Goal: Transaction & Acquisition: Purchase product/service

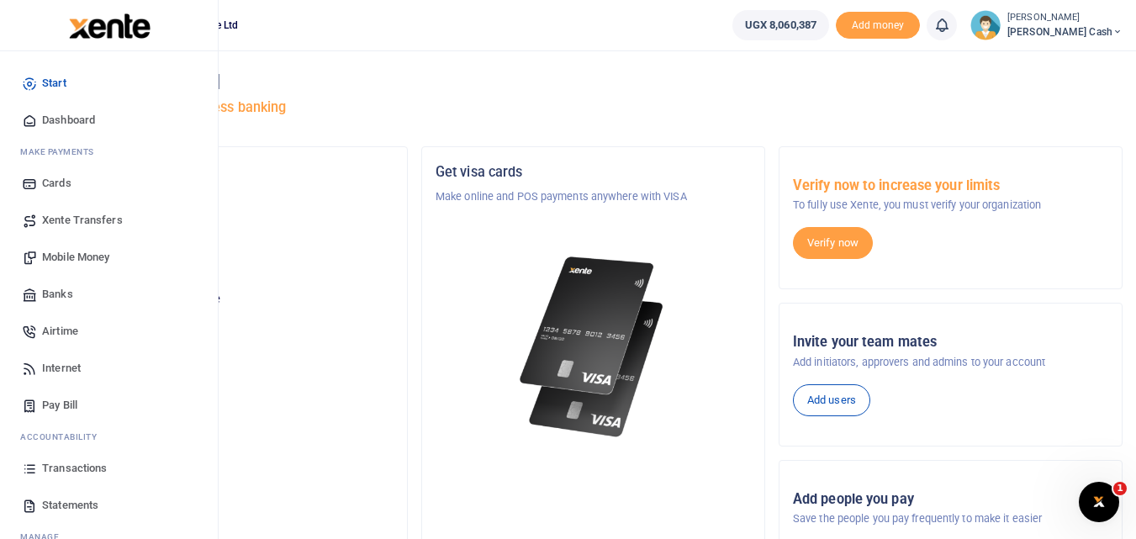
click at [87, 256] on span "Mobile Money" at bounding box center [75, 257] width 67 height 17
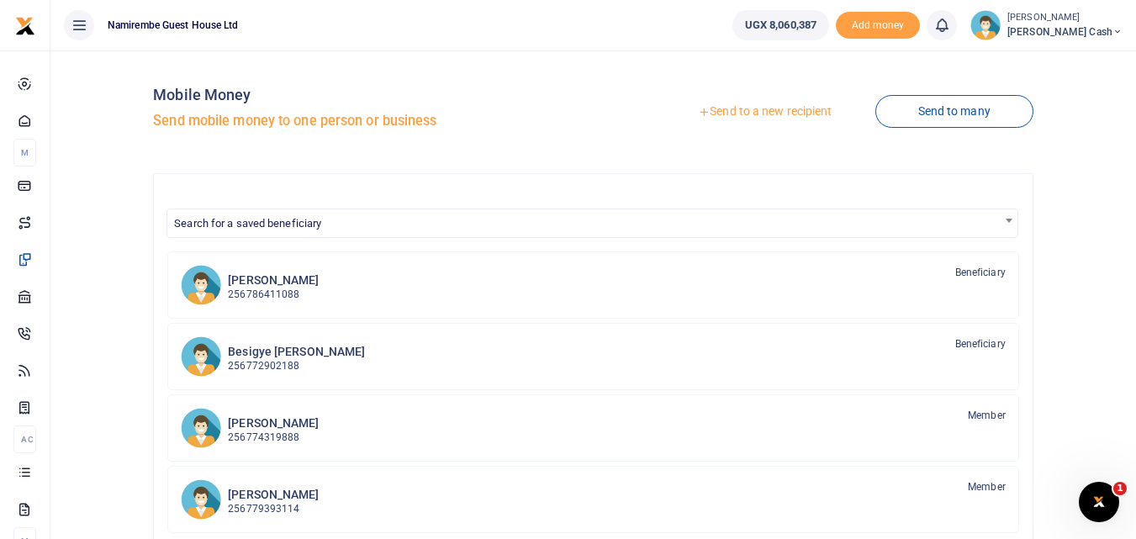
click at [783, 113] on link "Send to a new recipient" at bounding box center [764, 112] width 219 height 30
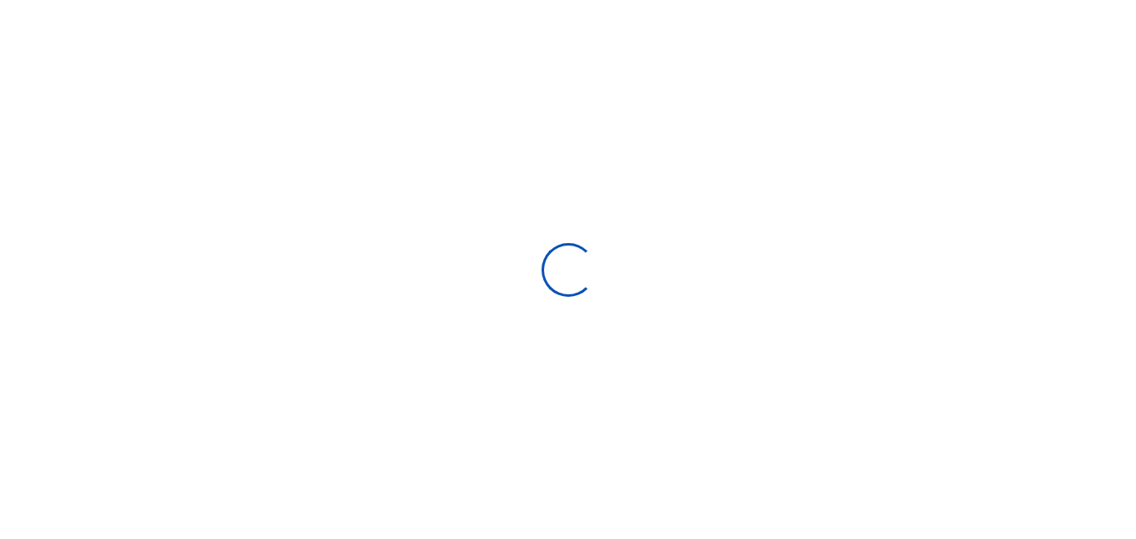
select select "Loading bundles"
select select
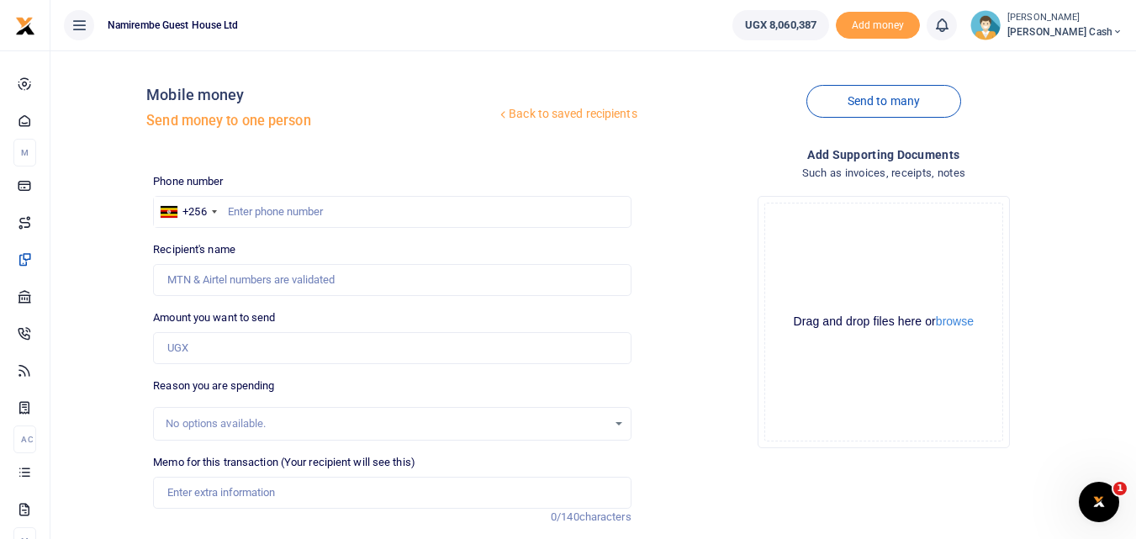
click at [236, 204] on div at bounding box center [568, 269] width 1136 height 539
click at [233, 212] on input "text" at bounding box center [391, 212] width 477 height 32
type input "0784770741"
type input "Gorreti Mary Negohe"
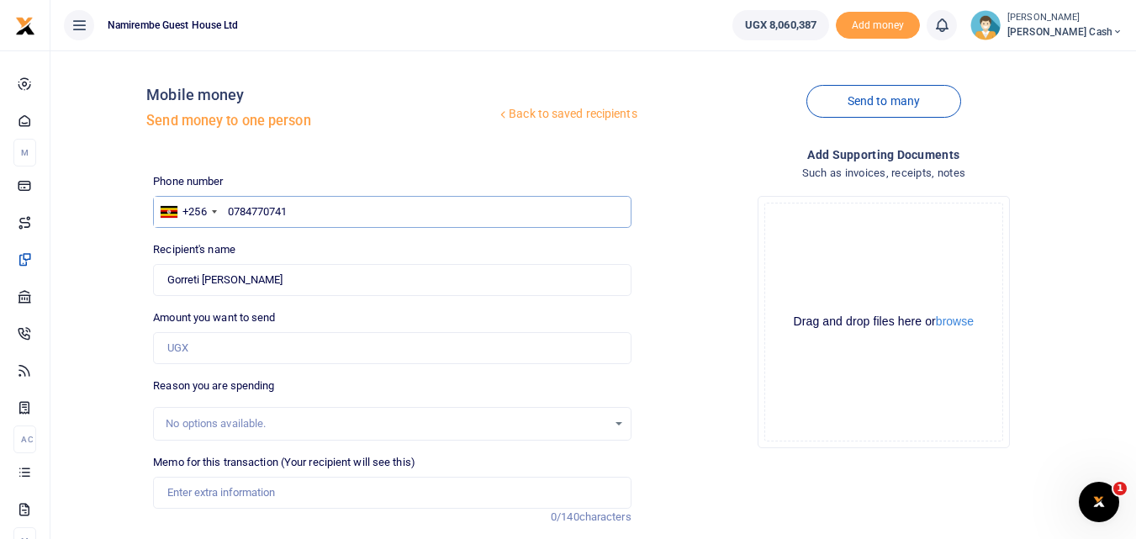
type input "0784770741"
click at [196, 345] on input "Amount you want to send" at bounding box center [391, 348] width 477 height 32
type input "750,000"
click at [180, 498] on input "Memo for this transaction (Your recipient will see this)" at bounding box center [391, 493] width 477 height 32
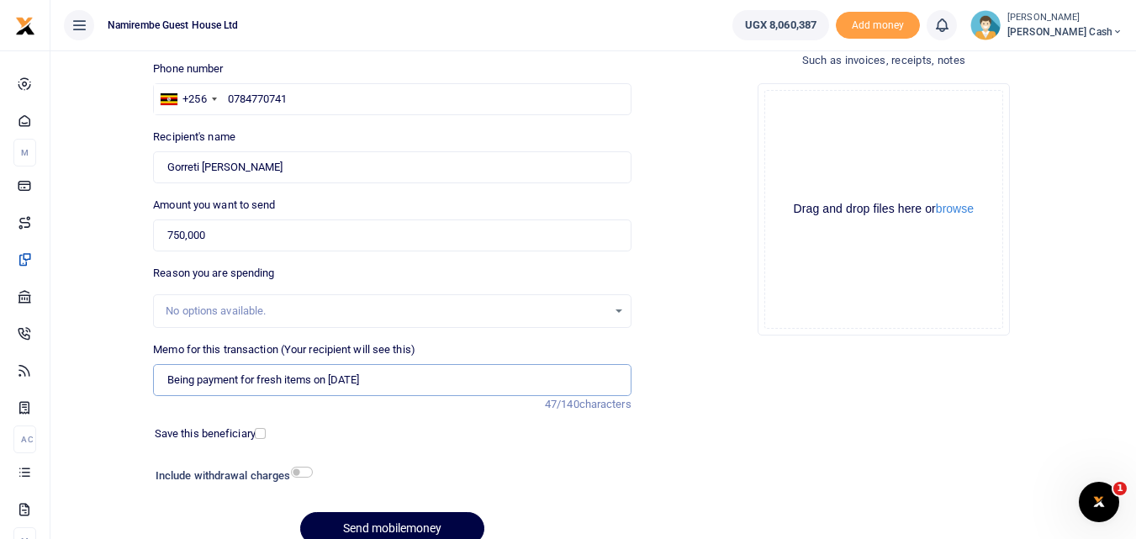
scroll to position [168, 0]
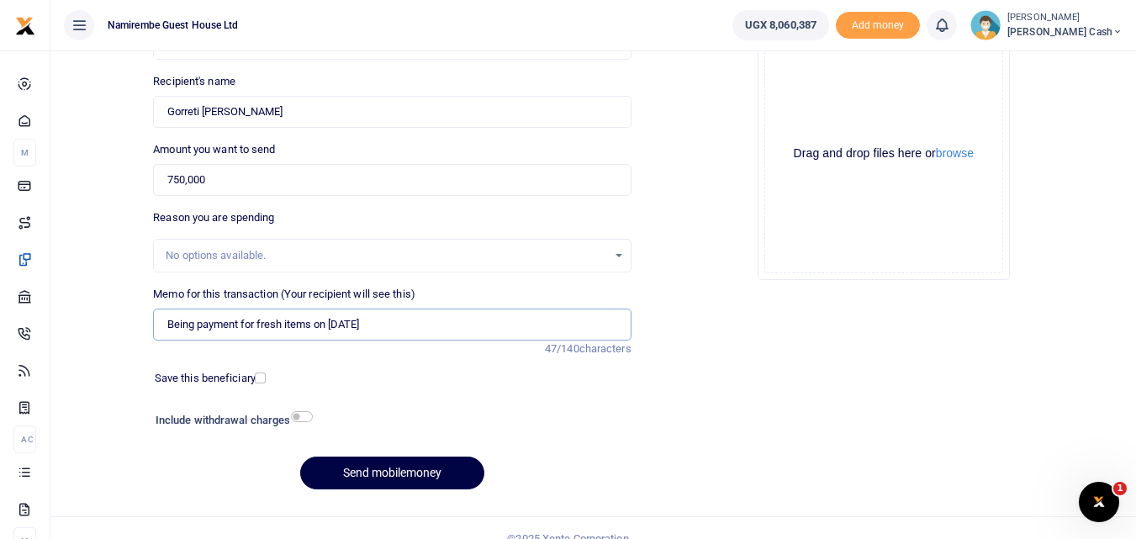
type input "Being payment for fresh items on 2 October 2025"
click at [308, 417] on input "checkbox" at bounding box center [302, 416] width 22 height 11
checkbox input "true"
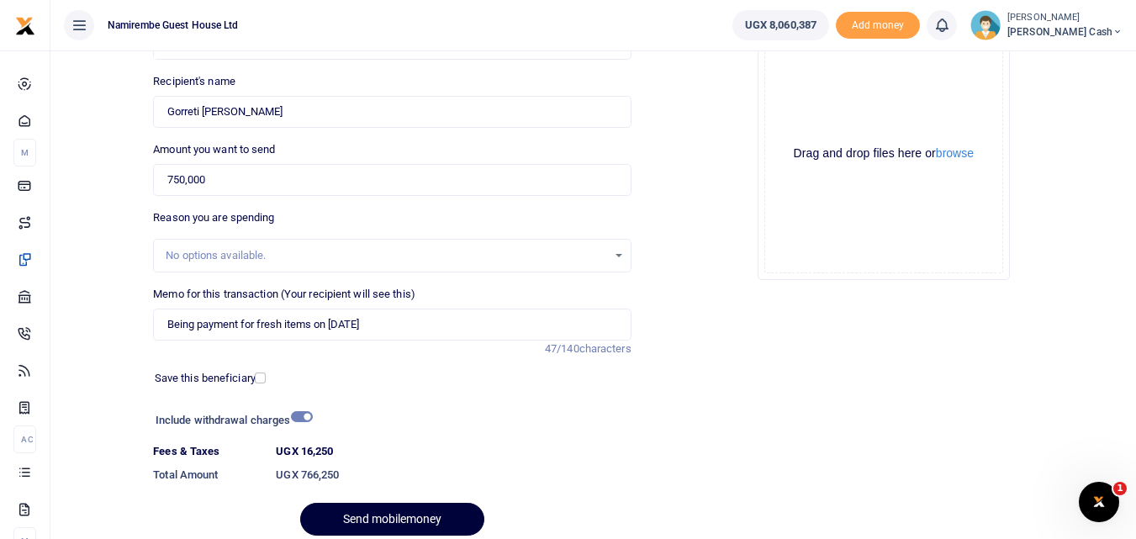
click at [405, 515] on button "Send mobilemoney" at bounding box center [392, 519] width 184 height 33
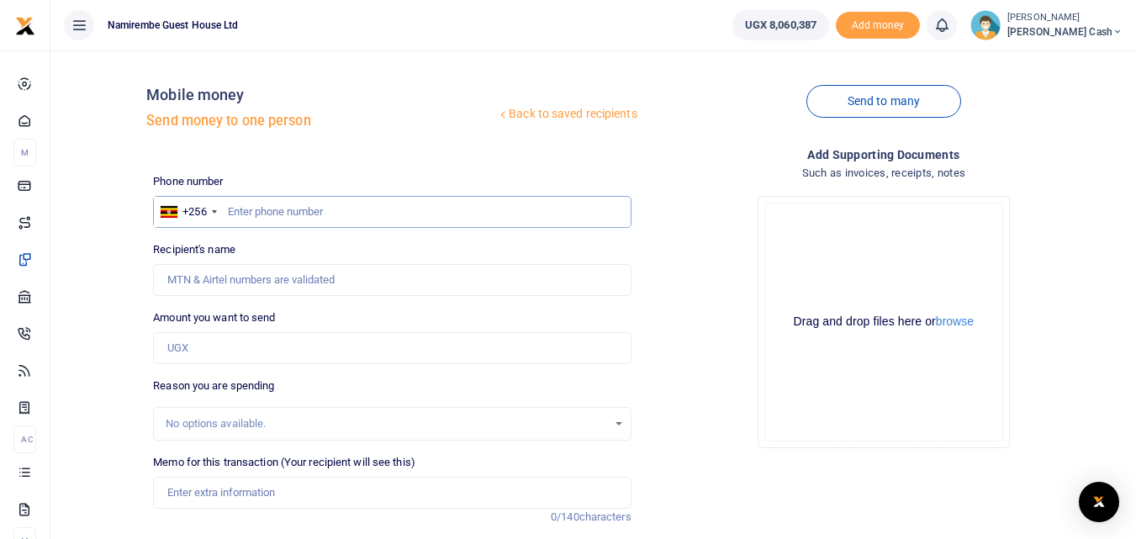
click at [242, 211] on input "text" at bounding box center [391, 212] width 477 height 32
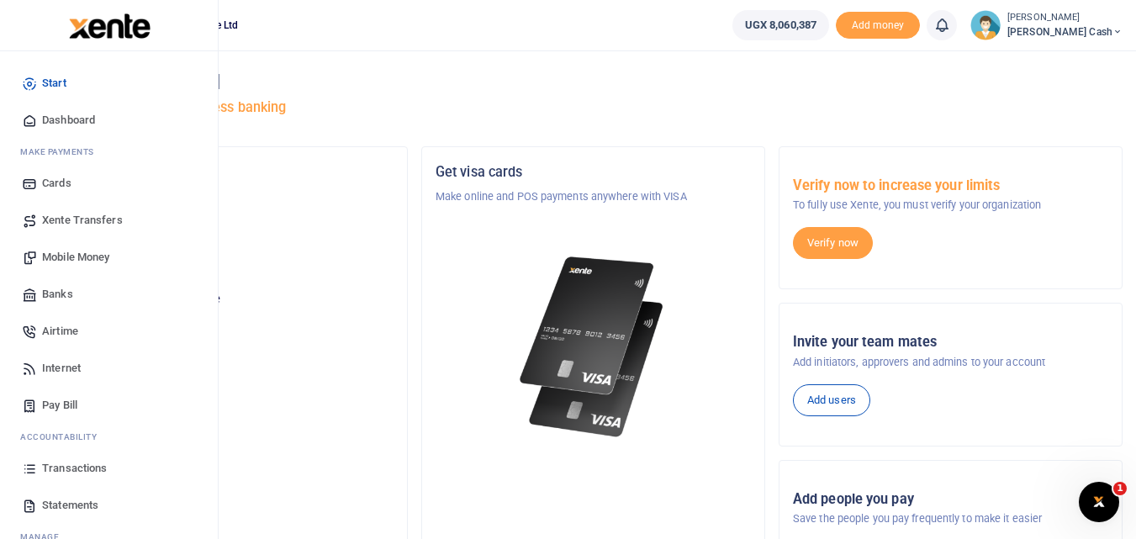
click at [76, 250] on span "Mobile Money" at bounding box center [75, 257] width 67 height 17
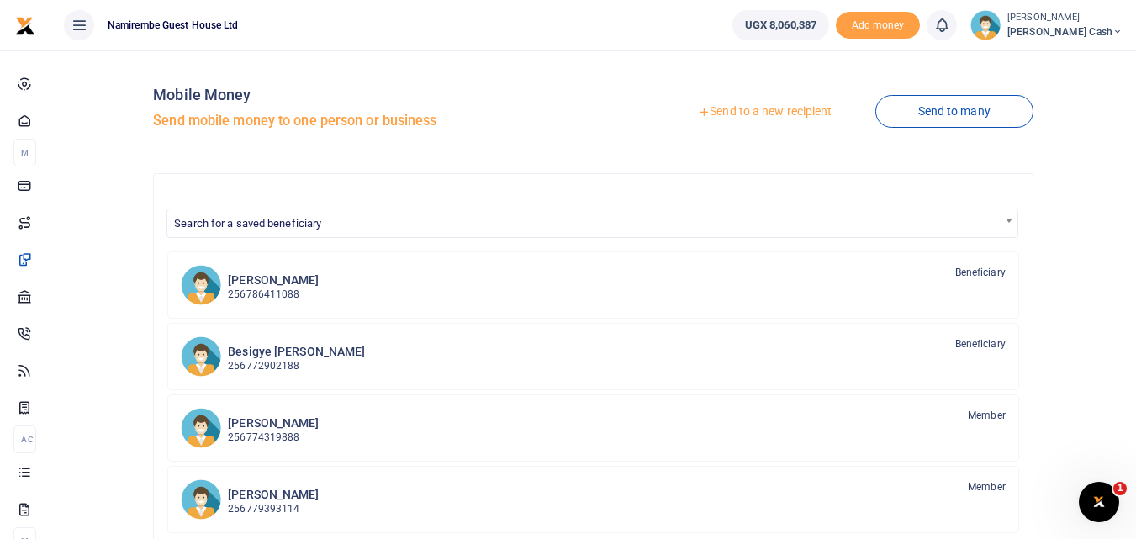
click at [769, 113] on link "Send to a new recipient" at bounding box center [764, 112] width 219 height 30
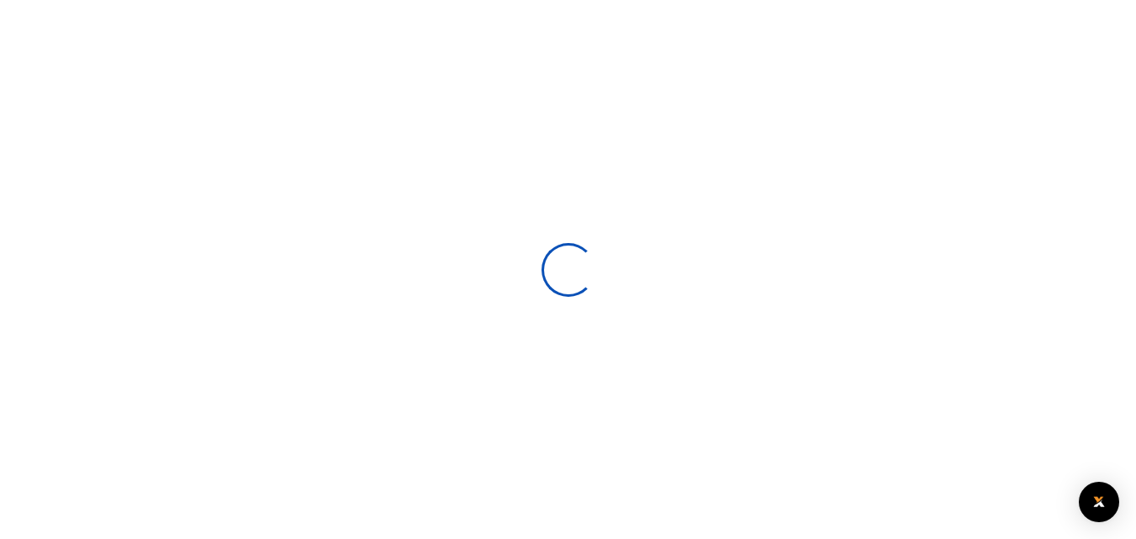
select select
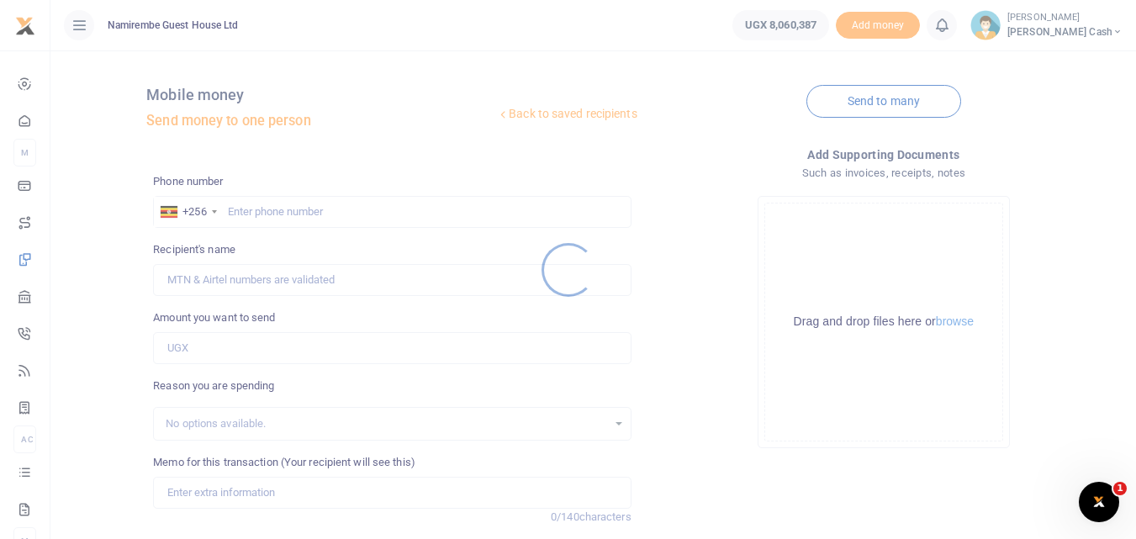
click at [240, 206] on div at bounding box center [568, 269] width 1136 height 539
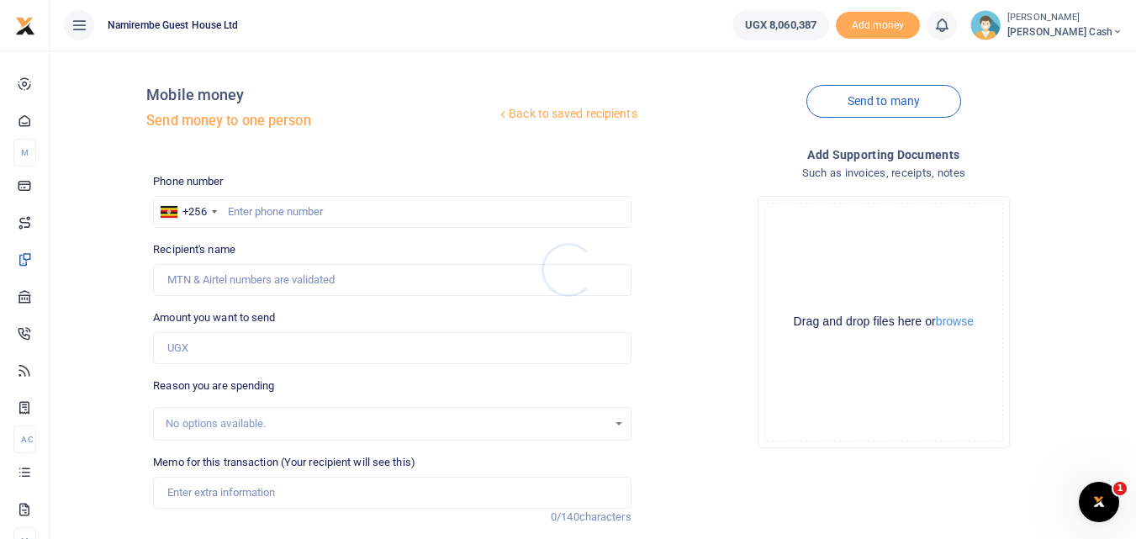
click at [240, 208] on div at bounding box center [568, 269] width 1136 height 539
click at [260, 220] on input "text" at bounding box center [391, 212] width 477 height 32
type input "0702090779"
type input "Chris Twinamatsiko"
type input "0702090779"
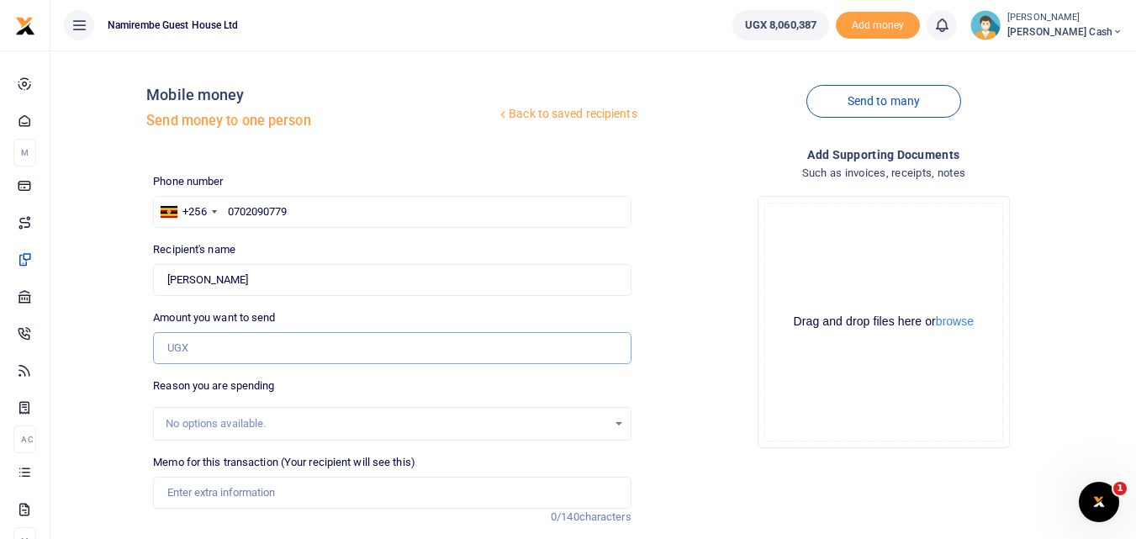
click at [189, 350] on input "Amount you want to send" at bounding box center [391, 348] width 477 height 32
type input "367,000"
click at [191, 493] on input "Memo for this transaction (Your recipient will see this)" at bounding box center [391, 493] width 477 height 32
type input "Being payment for September salary for Samantha"
click at [450, 136] on div "Mobile money Send money to one person" at bounding box center [321, 112] width 350 height 52
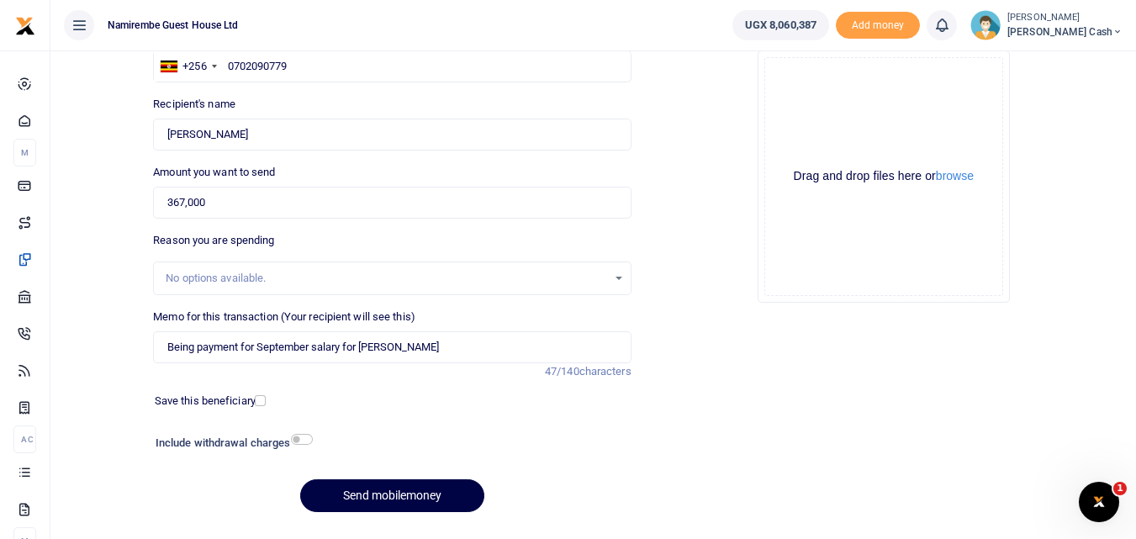
scroll to position [189, 0]
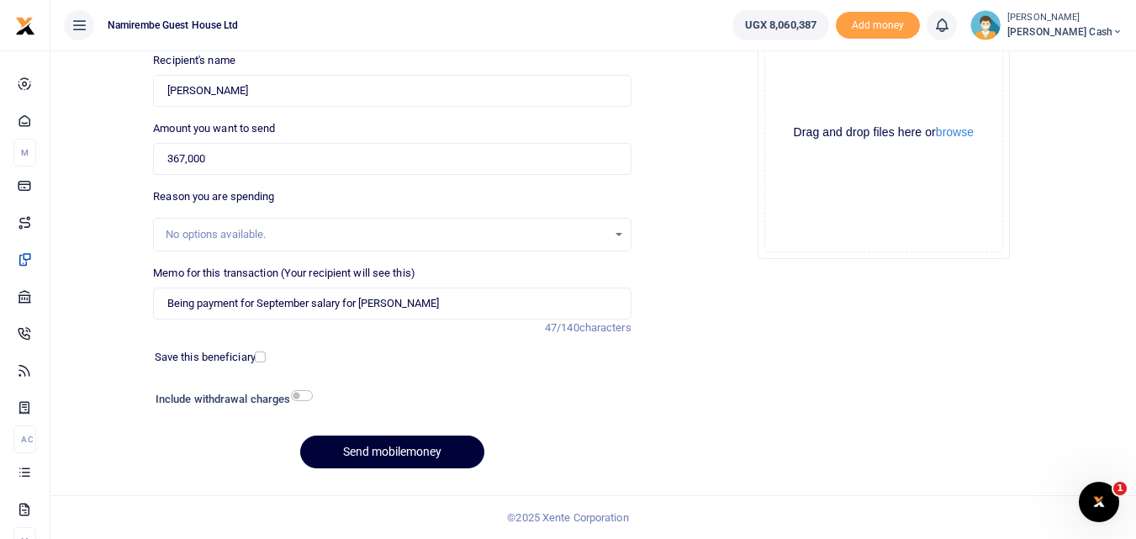
click at [379, 448] on button "Send mobilemoney" at bounding box center [392, 451] width 184 height 33
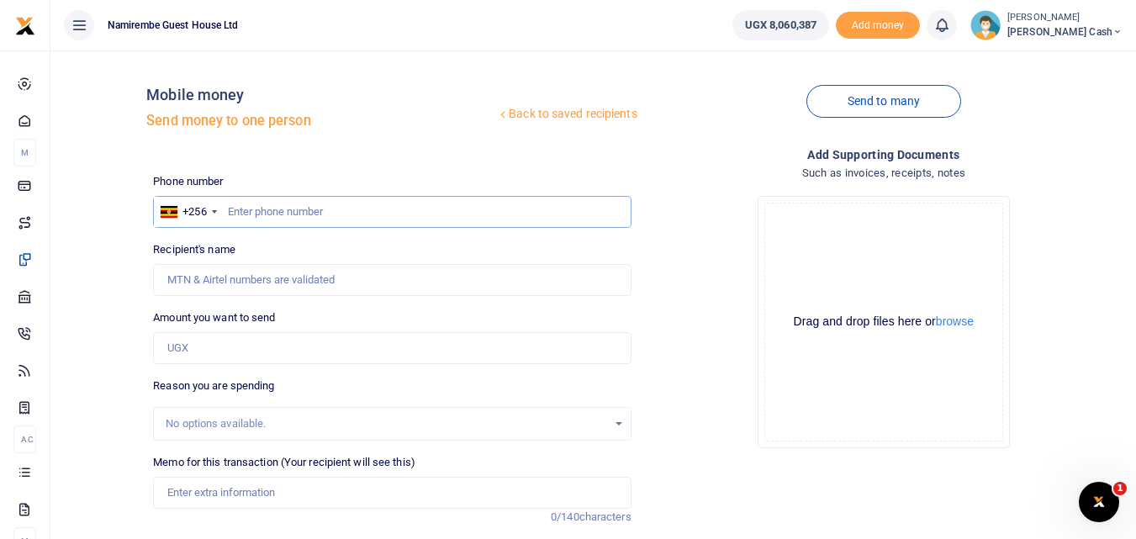
click at [241, 205] on input "text" at bounding box center [391, 212] width 477 height 32
type input "0788516352"
type input "Josephine Nalubowa"
type input "0788516352"
click at [189, 353] on input "Amount you want to send" at bounding box center [391, 348] width 477 height 32
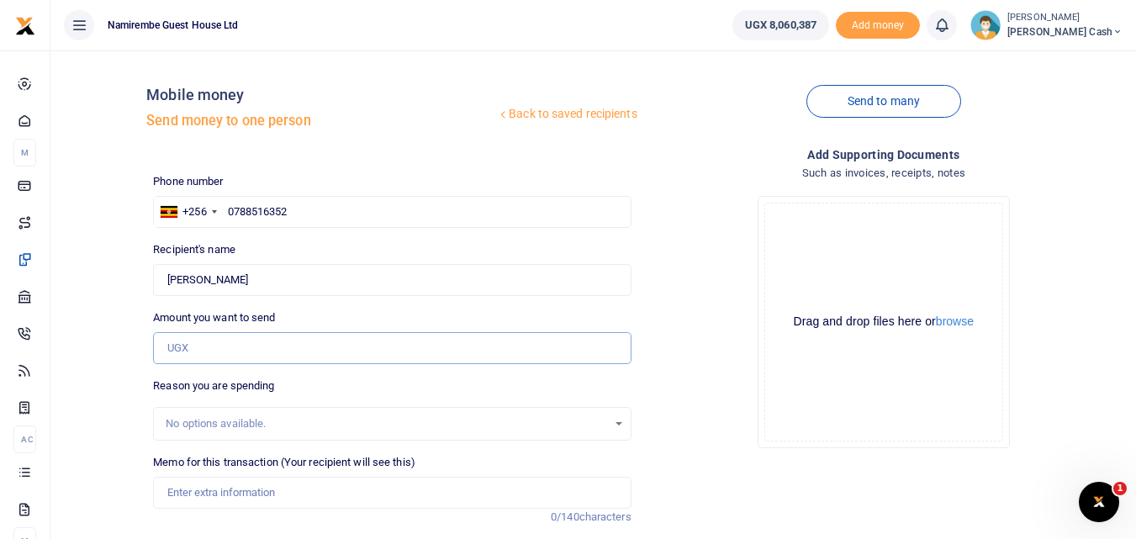
click at [189, 354] on input "Amount you want to send" at bounding box center [391, 348] width 477 height 32
type input "47,000"
click at [169, 486] on input "Memo for this transaction (Your recipient will see this)" at bounding box center [391, 493] width 477 height 32
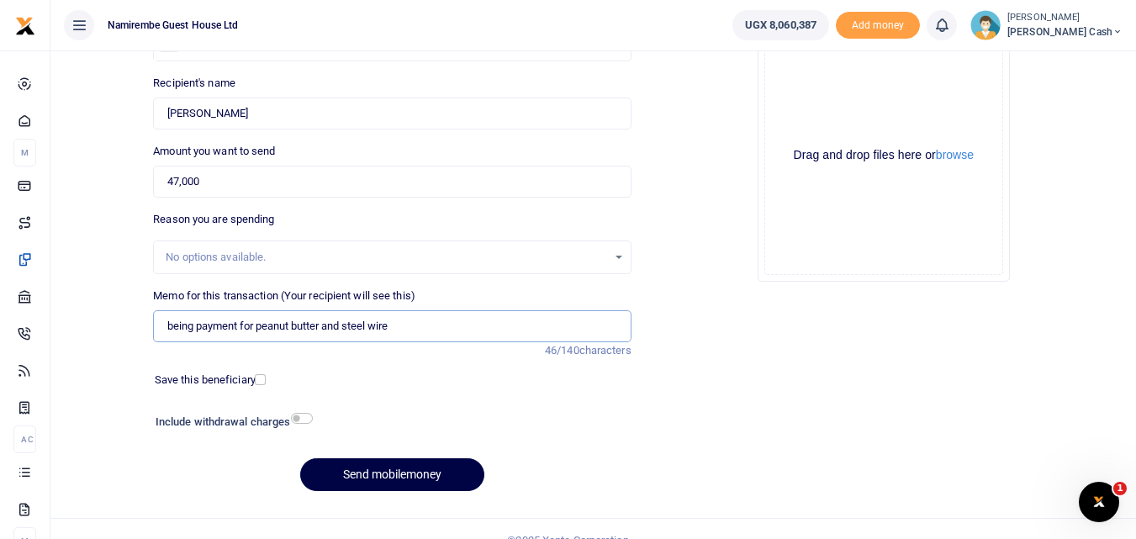
scroll to position [189, 0]
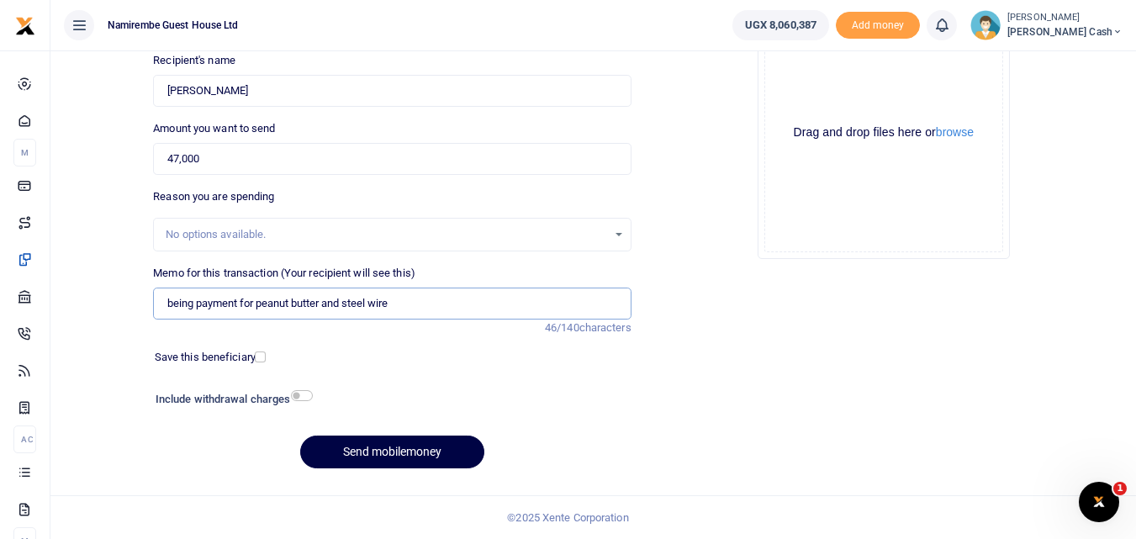
type input "being payment for peanut butter and steel wire"
click at [306, 396] on input "checkbox" at bounding box center [302, 395] width 22 height 11
checkbox input "true"
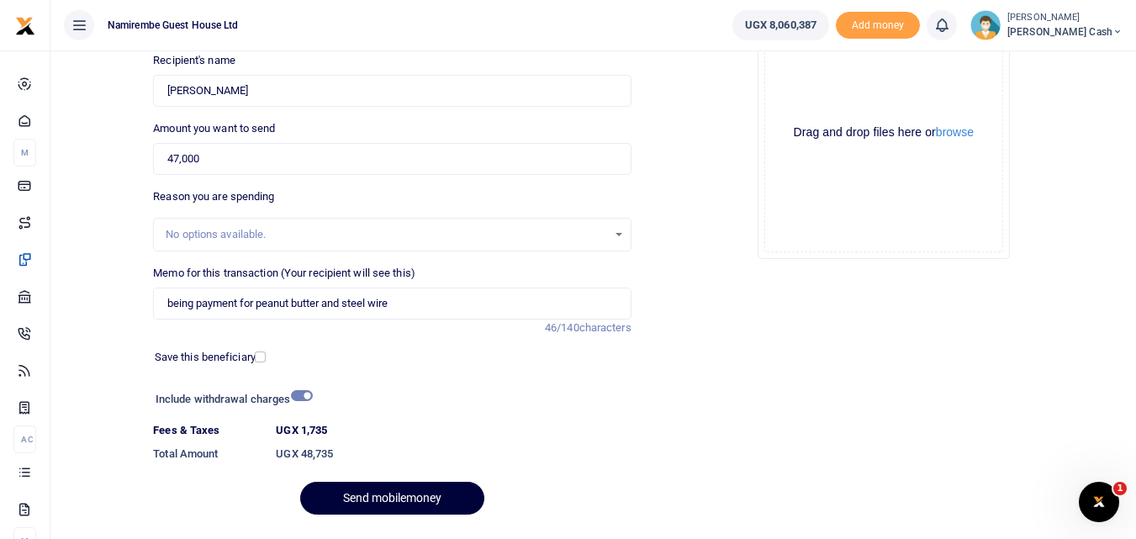
click at [372, 495] on button "Send mobilemoney" at bounding box center [392, 498] width 184 height 33
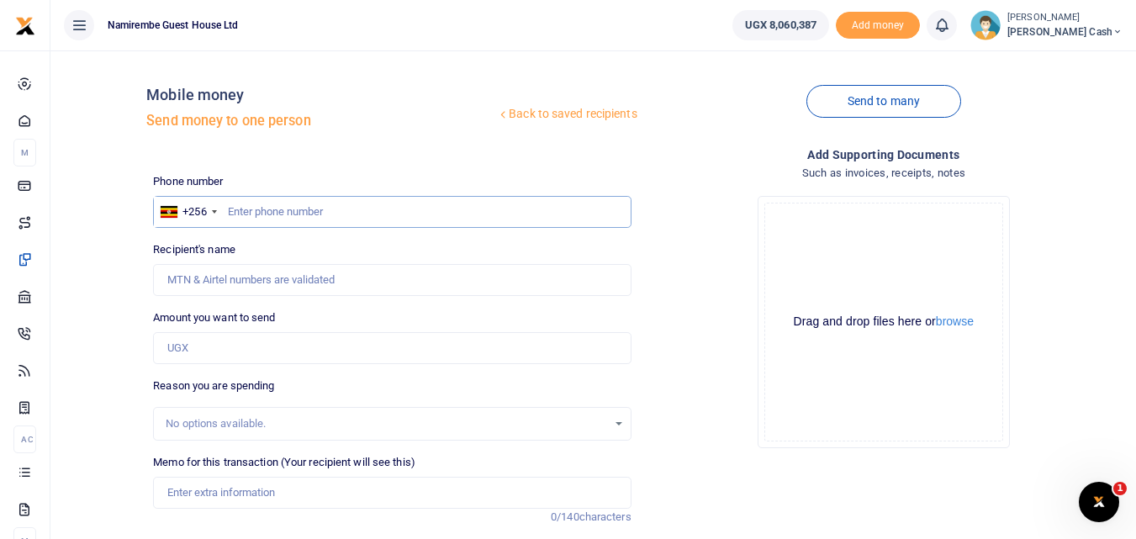
click at [242, 216] on input "text" at bounding box center [391, 212] width 477 height 32
type input "0775305578"
type input "Tony Kamede"
type input "0775305578"
click at [182, 350] on input "Amount you want to send" at bounding box center [391, 348] width 477 height 32
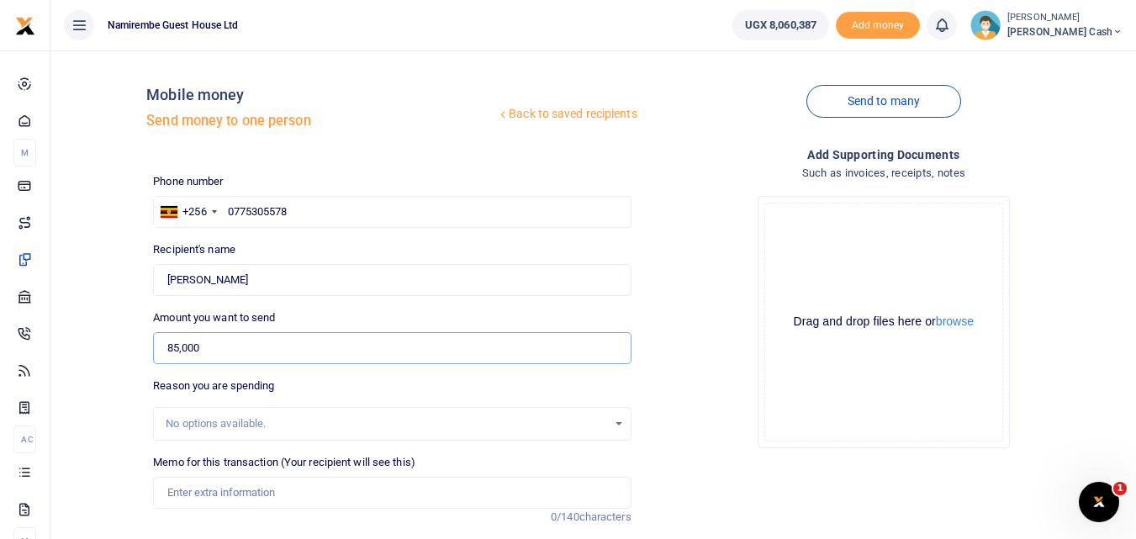
type input "85,000"
click at [176, 499] on input "Memo for this transaction (Your recipient will see this)" at bounding box center [391, 493] width 477 height 32
drag, startPoint x: 321, startPoint y: 494, endPoint x: 284, endPoint y: 482, distance: 39.1
click at [284, 482] on input "being payment for purchase of hp ball valve shower chain" at bounding box center [391, 493] width 477 height 32
click at [330, 493] on input "being payment for purchase of hp ball valve shower chain" at bounding box center [391, 493] width 477 height 32
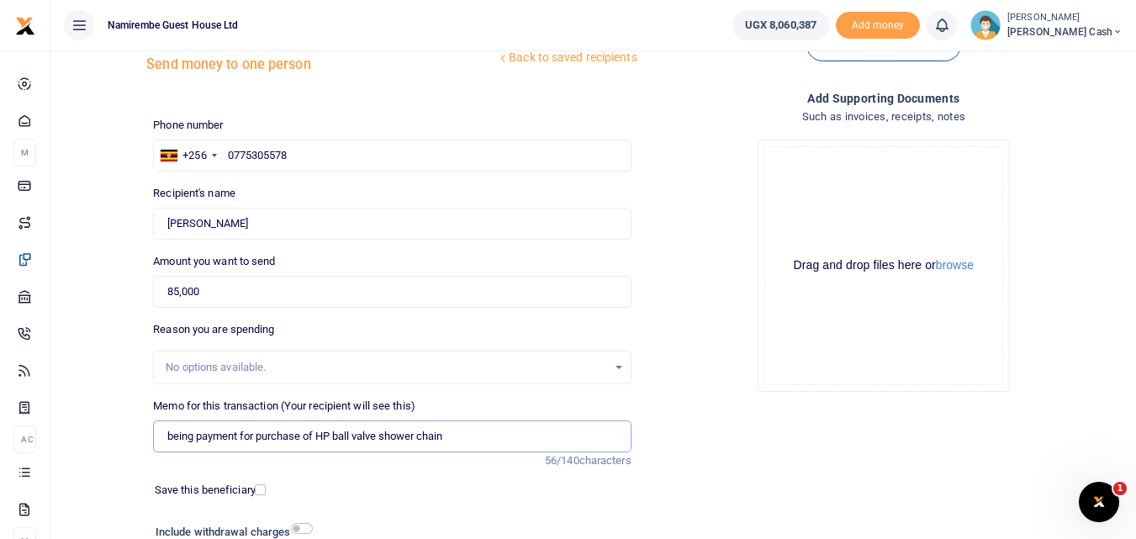
scroll to position [168, 0]
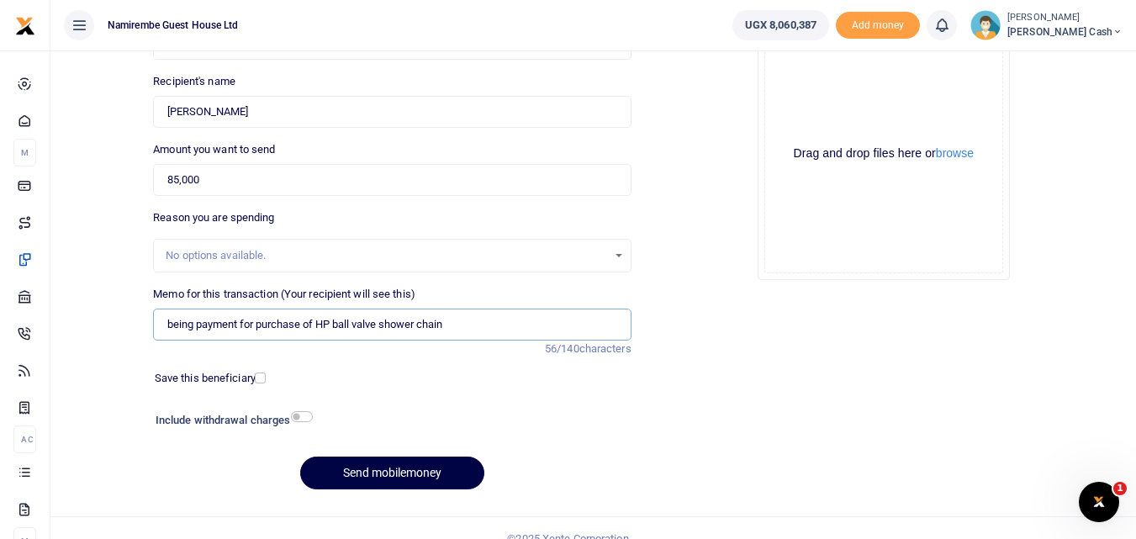
click at [452, 327] on input "being payment for purchase of HP ball valve shower chain" at bounding box center [391, 324] width 477 height 32
type input "being payment for purchase of HP ball valve shower chain shower noble"
click at [310, 415] on input "checkbox" at bounding box center [302, 416] width 22 height 11
checkbox input "true"
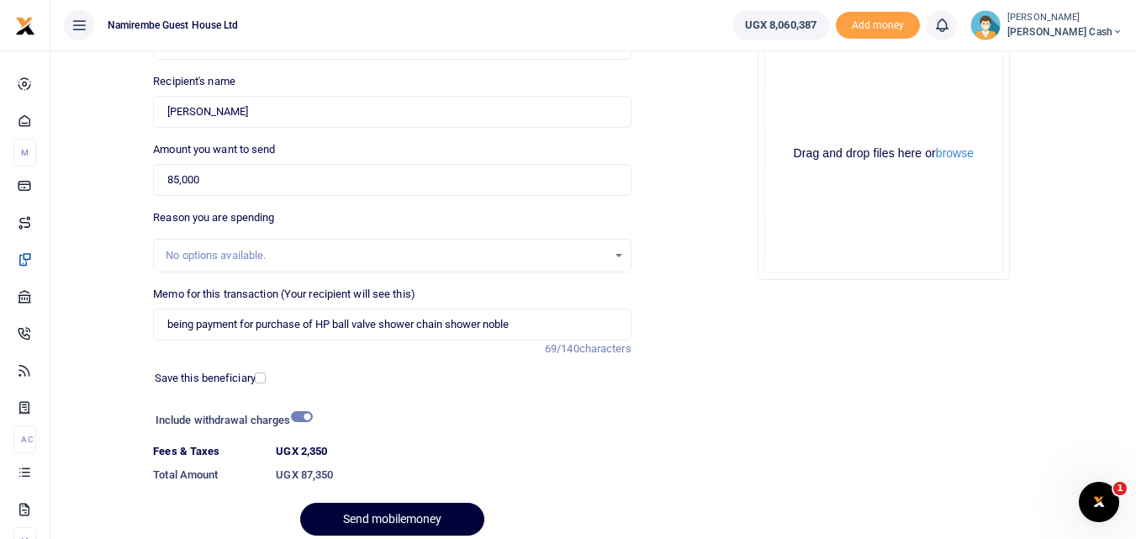
click at [380, 511] on button "Send mobilemoney" at bounding box center [392, 519] width 184 height 33
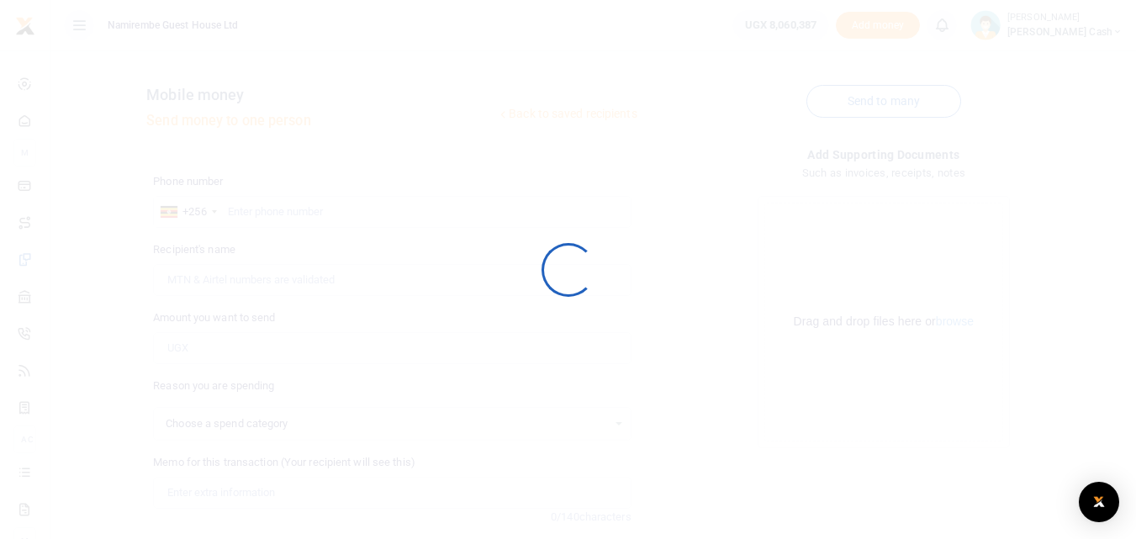
select select
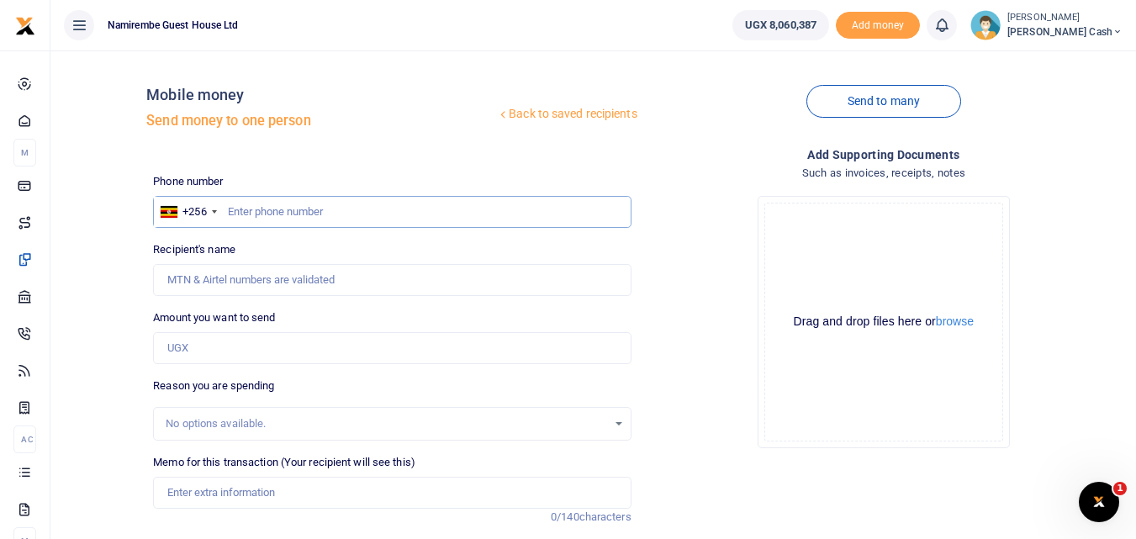
click at [264, 213] on input "text" at bounding box center [391, 212] width 477 height 32
type input "0759002374"
type input "[PERSON_NAME]"
type input "0759002374"
click at [181, 345] on input "Amount you want to send" at bounding box center [391, 348] width 477 height 32
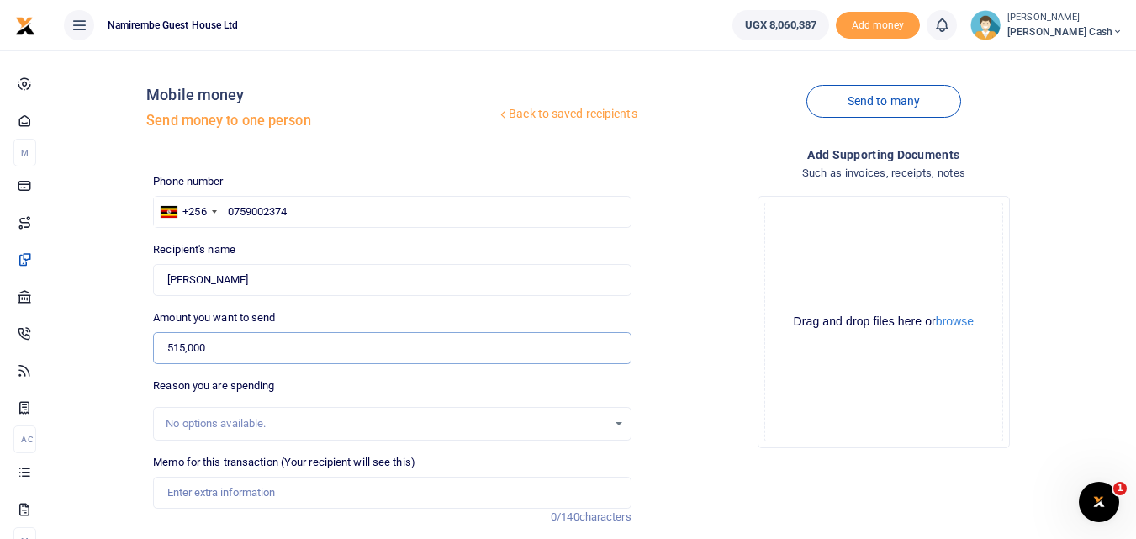
type input "515,000"
click at [185, 493] on input "Memo for this transaction (Your recipient will see this)" at bounding box center [391, 493] width 477 height 32
drag, startPoint x: 335, startPoint y: 494, endPoint x: 325, endPoint y: 482, distance: 15.5
click at [325, 482] on input "being payment for 150kgs and 20 kgs of passion fruits" at bounding box center [391, 493] width 477 height 32
click at [341, 497] on input "being payment for 150kgs and 20 kgs of passion fruits" at bounding box center [391, 493] width 477 height 32
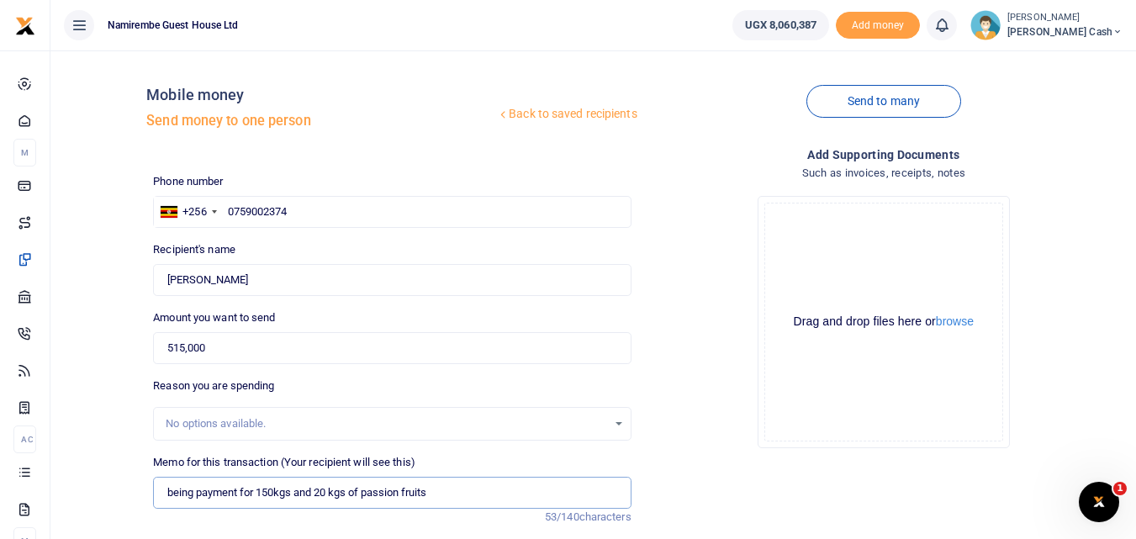
click at [345, 493] on input "being payment for 150kgs and 20 kgs of passion fruits" at bounding box center [391, 493] width 477 height 32
drag, startPoint x: 342, startPoint y: 497, endPoint x: 330, endPoint y: 495, distance: 11.9
click at [330, 495] on input "being payment for 150kgs and 20 kgs of passion fruits" at bounding box center [391, 493] width 477 height 32
click at [348, 494] on input "being payment for 150kgs and 20 kgs of passion fruits" at bounding box center [391, 493] width 477 height 32
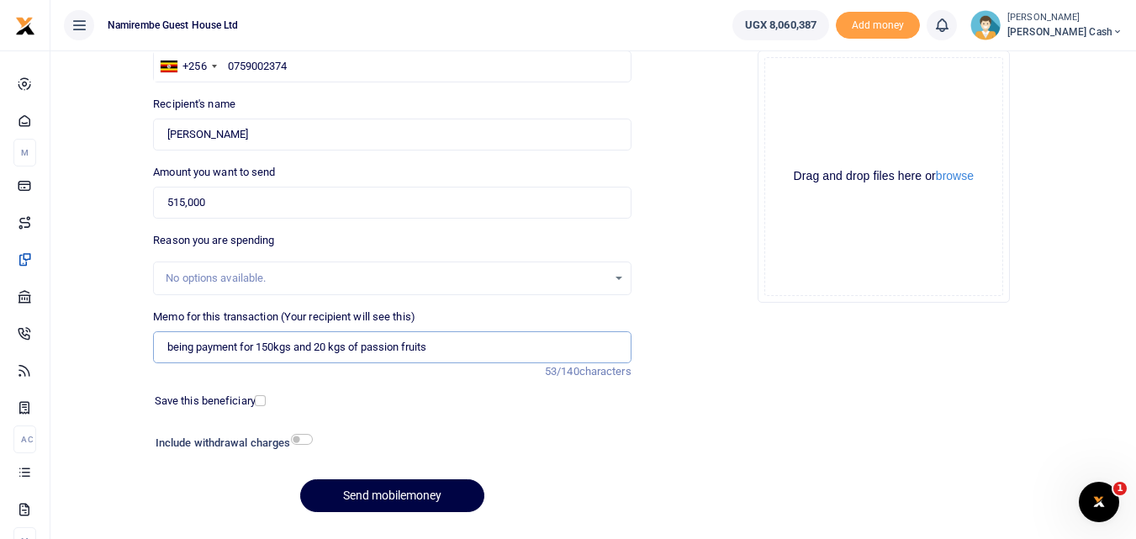
scroll to position [168, 0]
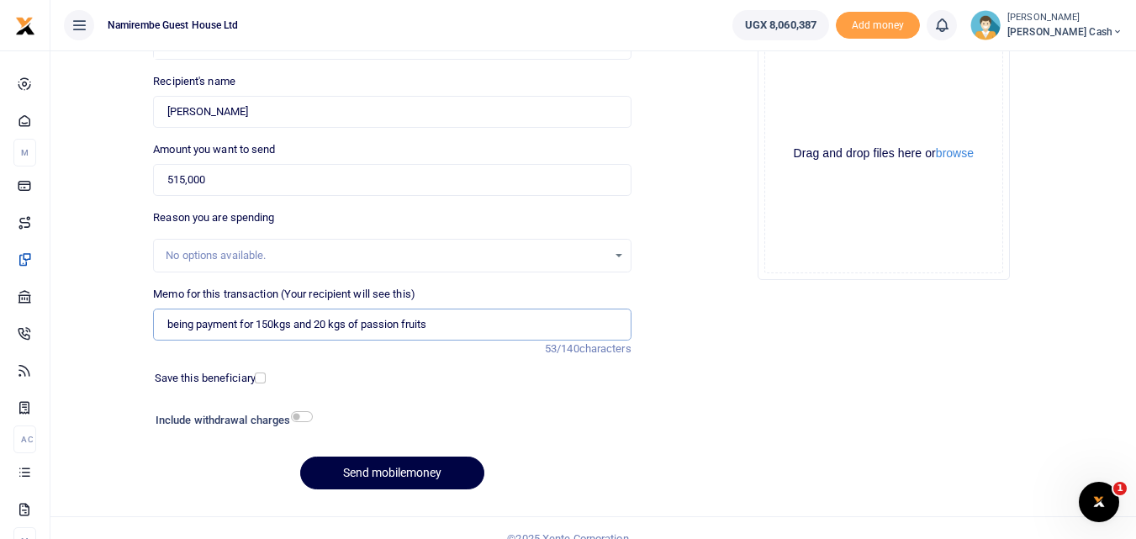
type input "being payment for 150kgs and 20 kgs of passion fruits"
click at [304, 415] on input "checkbox" at bounding box center [302, 416] width 22 height 11
checkbox input "true"
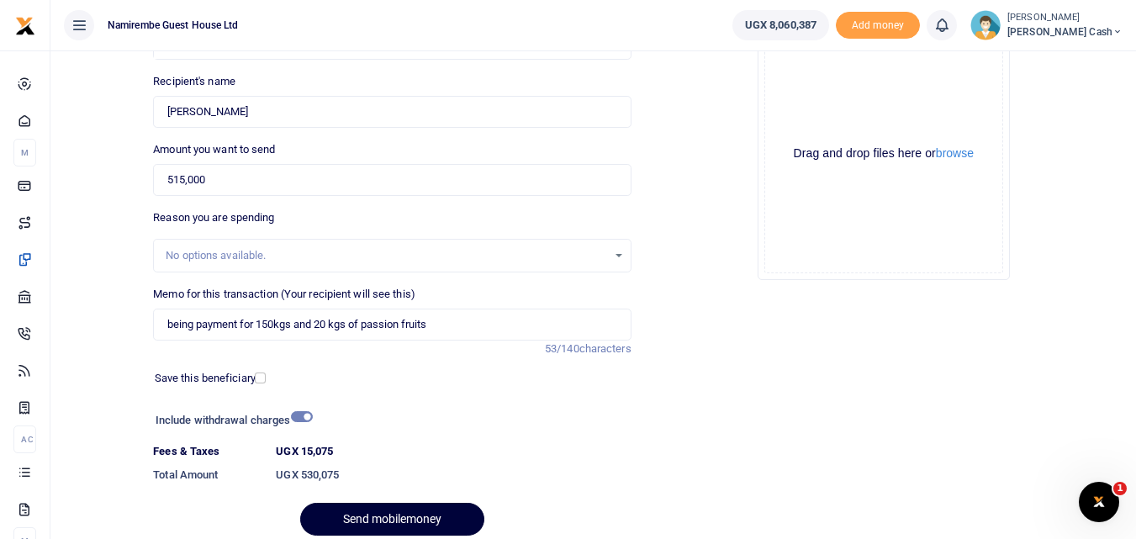
click at [381, 518] on button "Send mobilemoney" at bounding box center [392, 519] width 184 height 33
